Goal: Find specific page/section: Find specific page/section

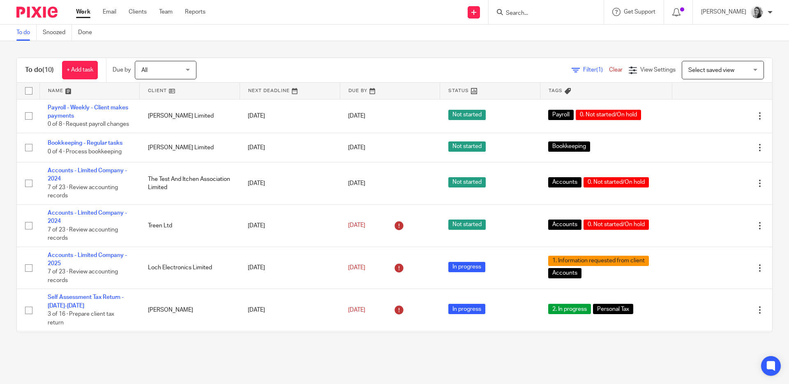
click at [560, 10] on input "Search" at bounding box center [542, 13] width 74 height 7
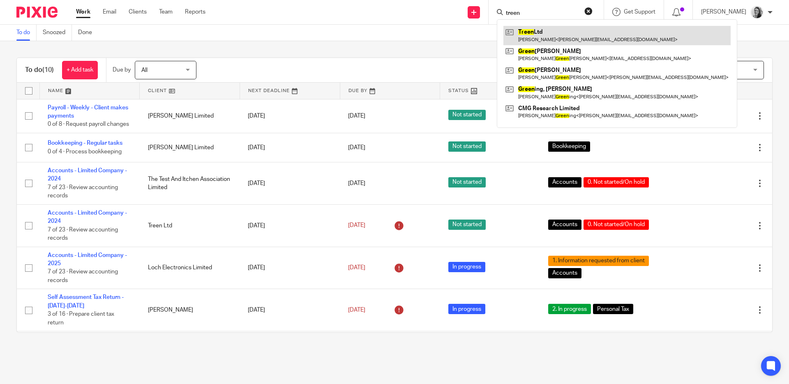
type input "treen"
click at [571, 34] on link at bounding box center [616, 35] width 227 height 19
